Goal: Information Seeking & Learning: Find specific fact

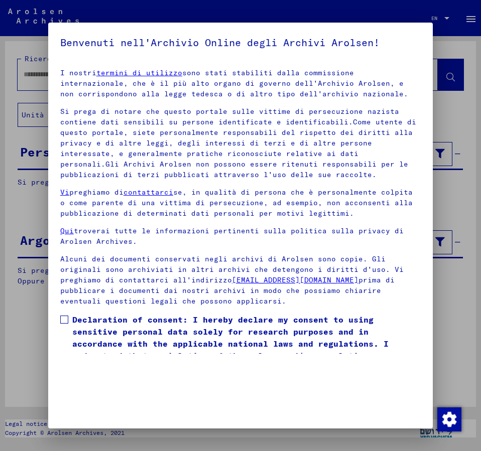
click at [68, 298] on mat-dialog-content "I nostri termini di utilizzo sono stati stabiliti dalla commissione internazion…" at bounding box center [240, 207] width 384 height 293
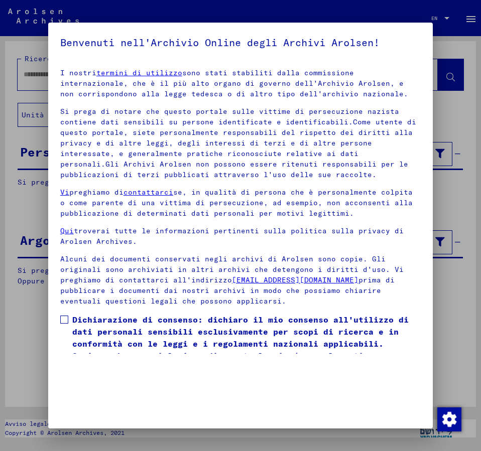
drag, startPoint x: 65, startPoint y: 319, endPoint x: 139, endPoint y: 332, distance: 75.5
click at [79, 328] on label "Dichiarazione di consenso: dichiaro il mio consenso all'utilizzo di dati person…" at bounding box center [240, 344] width 360 height 60
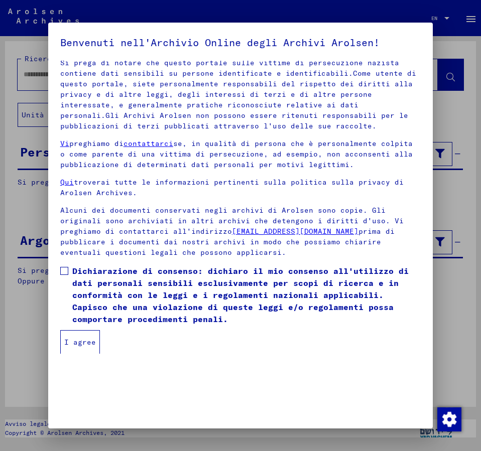
scroll to position [49, 0]
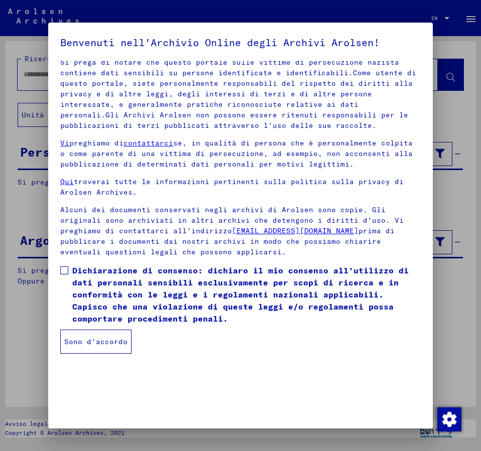
click at [64, 270] on span at bounding box center [64, 270] width 8 height 8
click at [86, 337] on button "Sono d'accordo" at bounding box center [95, 342] width 71 height 24
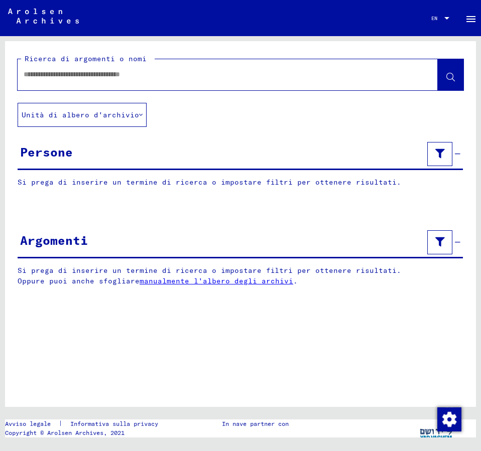
click at [67, 75] on input "text" at bounding box center [219, 74] width 390 height 11
type input "**********"
click at [452, 73] on span at bounding box center [450, 76] width 9 height 11
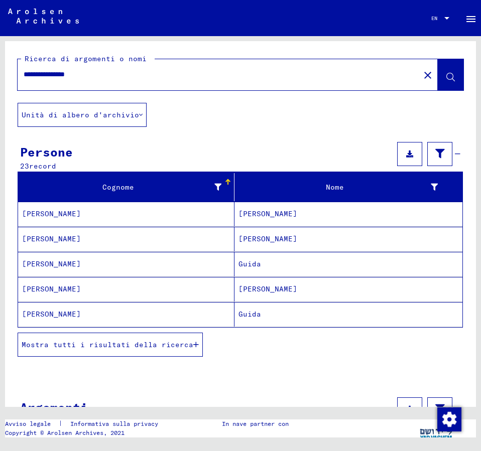
click at [270, 211] on mat-cell "[PERSON_NAME]" at bounding box center [348, 214] width 228 height 25
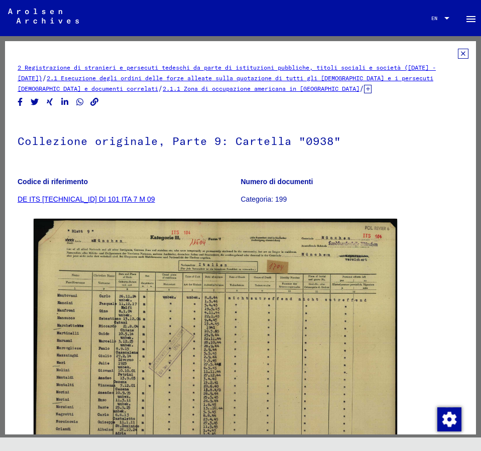
scroll to position [54, 0]
